Goal: Task Accomplishment & Management: Manage account settings

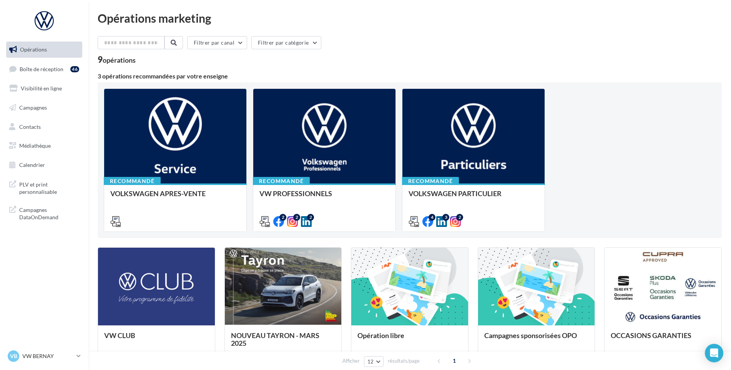
click at [33, 52] on span "Opérations" at bounding box center [33, 49] width 27 height 7
click at [32, 57] on link "Opérations" at bounding box center [44, 50] width 79 height 16
click at [36, 68] on span "Boîte de réception" at bounding box center [42, 68] width 44 height 7
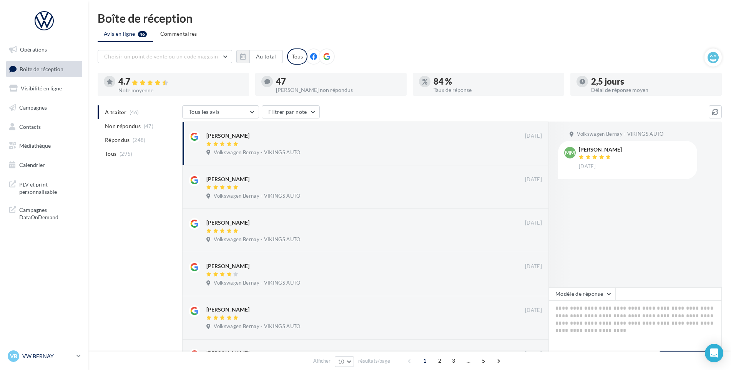
click at [80, 353] on icon at bounding box center [78, 355] width 4 height 7
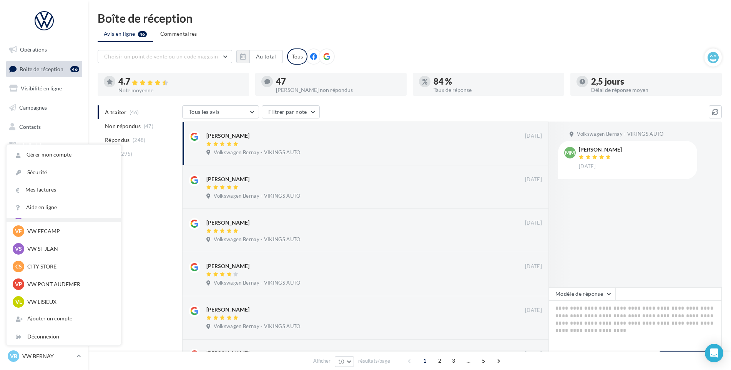
scroll to position [154, 0]
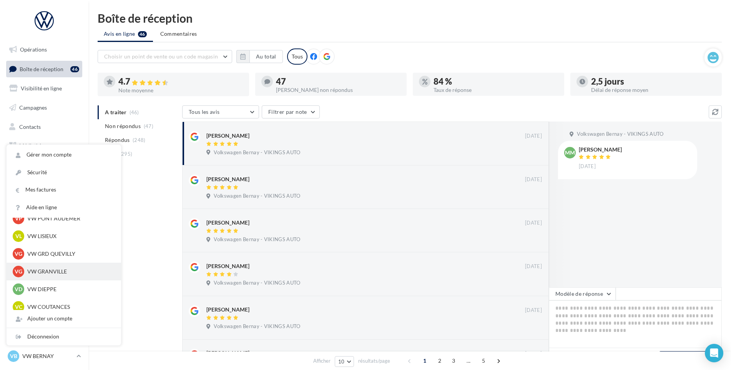
click at [62, 268] on p "VW GRANVILLE" at bounding box center [69, 272] width 85 height 8
